Goal: Information Seeking & Learning: Learn about a topic

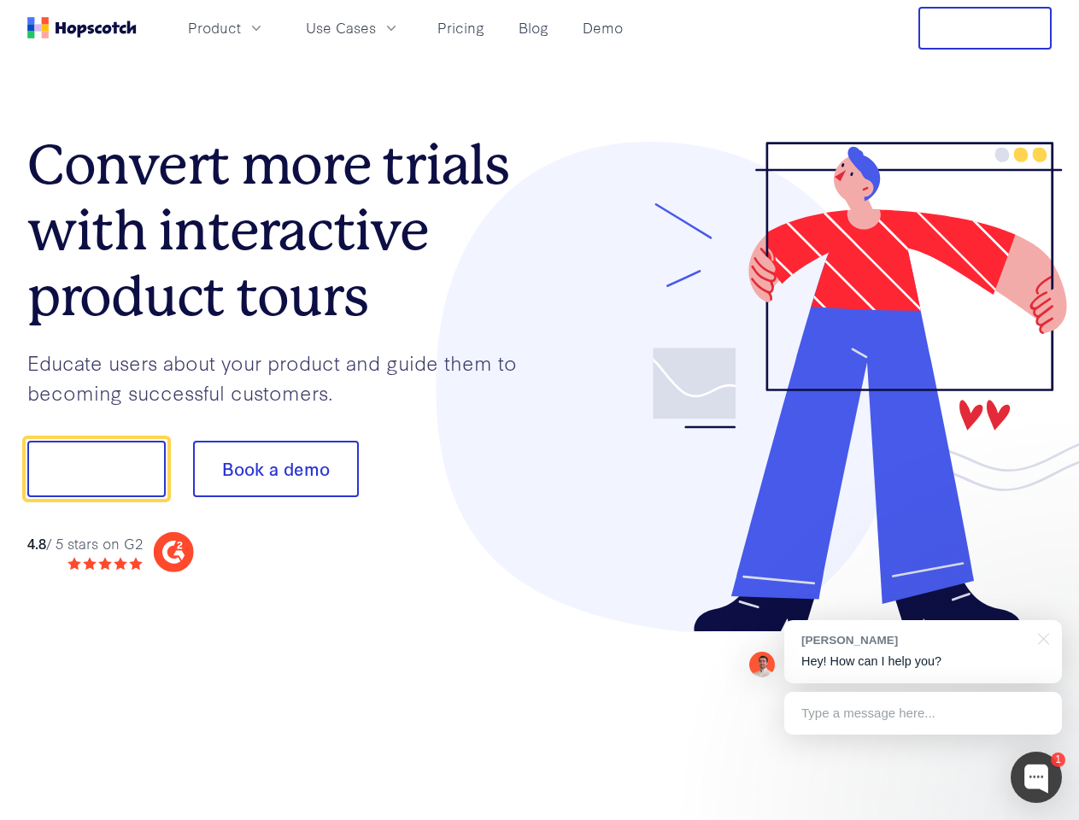
click at [540, 410] on div at bounding box center [796, 387] width 512 height 491
click at [241, 27] on span "Product" at bounding box center [214, 27] width 53 height 21
click at [376, 27] on span "Use Cases" at bounding box center [341, 27] width 70 height 21
click at [985, 28] on button "Free Trial" at bounding box center [984, 28] width 133 height 43
click at [96, 469] on button "Show me!" at bounding box center [96, 469] width 138 height 56
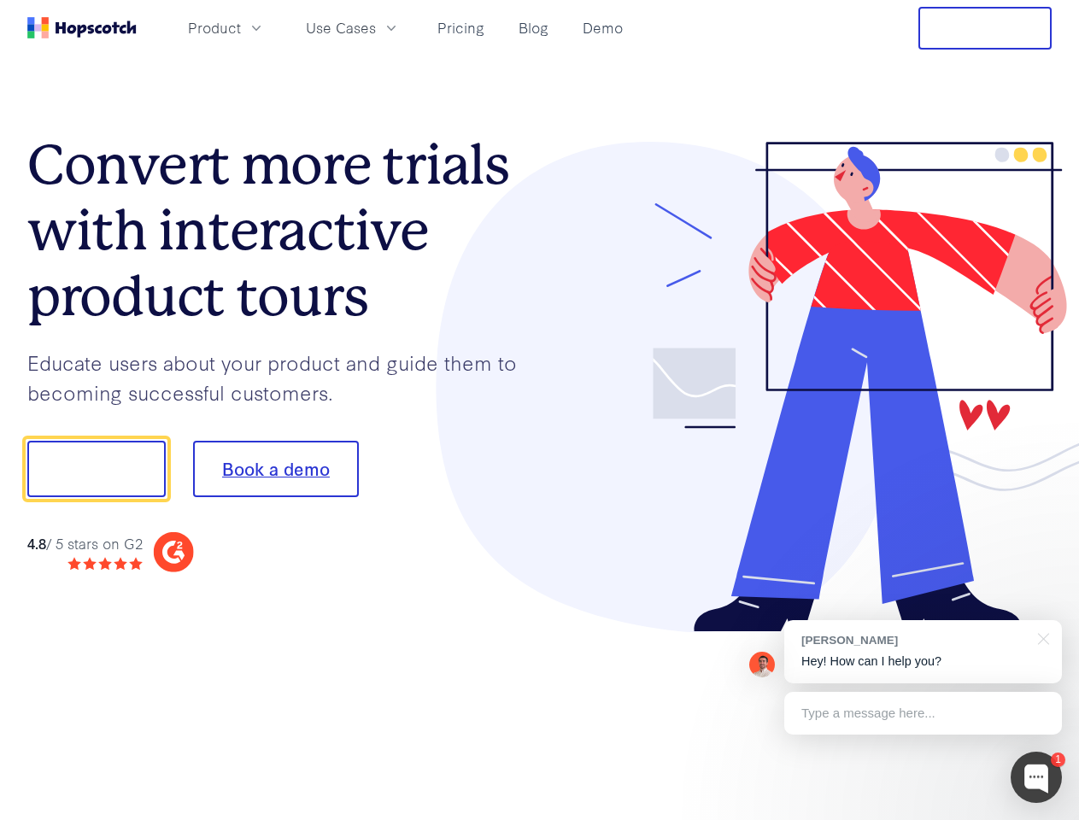
click at [275, 469] on button "Book a demo" at bounding box center [276, 469] width 166 height 56
click at [1036, 777] on div at bounding box center [1035, 777] width 51 height 51
click at [922, 652] on div "[PERSON_NAME] Hey! How can I help you?" at bounding box center [923, 651] width 278 height 63
click at [1040, 637] on div at bounding box center [901, 467] width 320 height 570
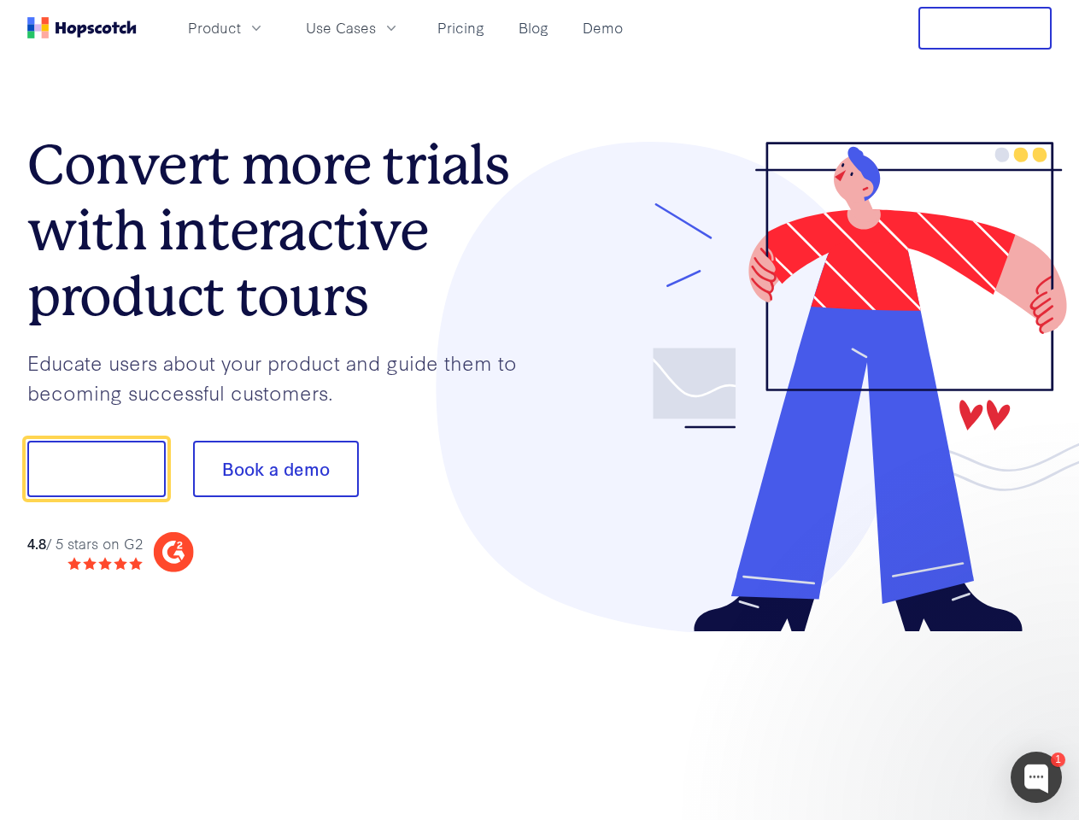
click at [922, 713] on div at bounding box center [901, 467] width 320 height 570
